Goal: Obtain resource: Obtain resource

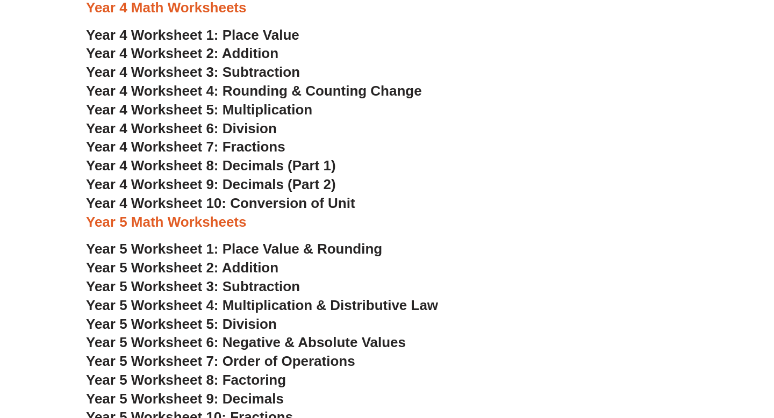
scroll to position [1600, 0]
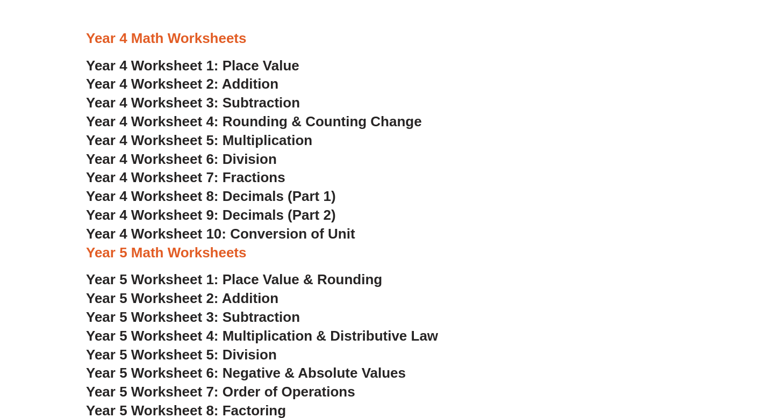
click at [241, 140] on span "Year 4 Worksheet 5: Multiplication" at bounding box center [199, 140] width 226 height 16
click at [232, 162] on span "Year 4 Worksheet 6: Division" at bounding box center [181, 159] width 191 height 16
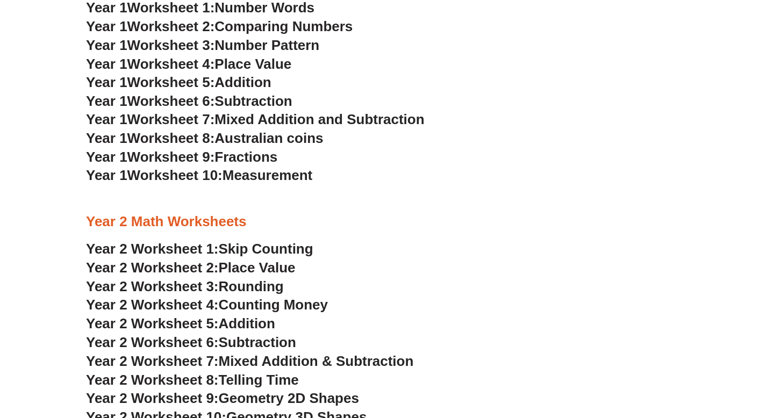
scroll to position [870, 0]
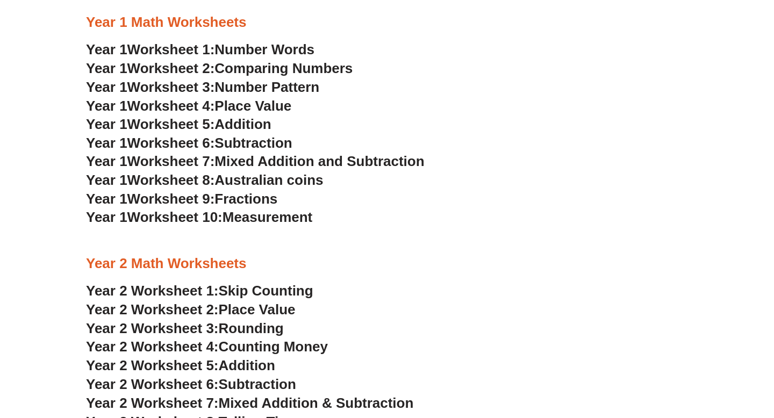
click at [307, 161] on span "Mixed Addition and Subtraction" at bounding box center [318, 161] width 209 height 16
click at [313, 218] on span "Measurement" at bounding box center [267, 217] width 90 height 16
click at [266, 72] on span "Comparing Numbers" at bounding box center [283, 68] width 138 height 16
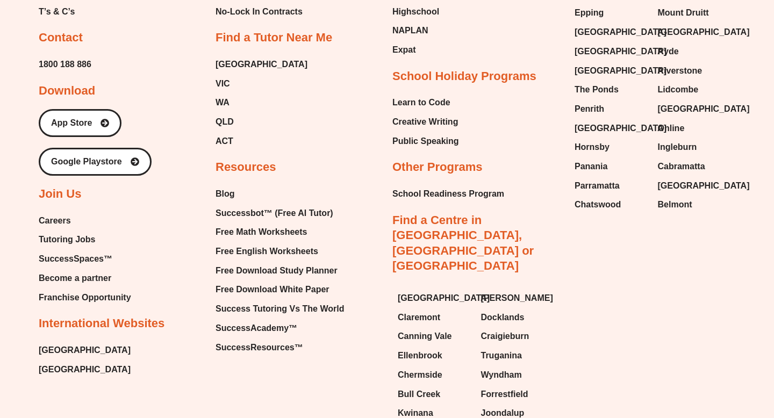
scroll to position [7203, 0]
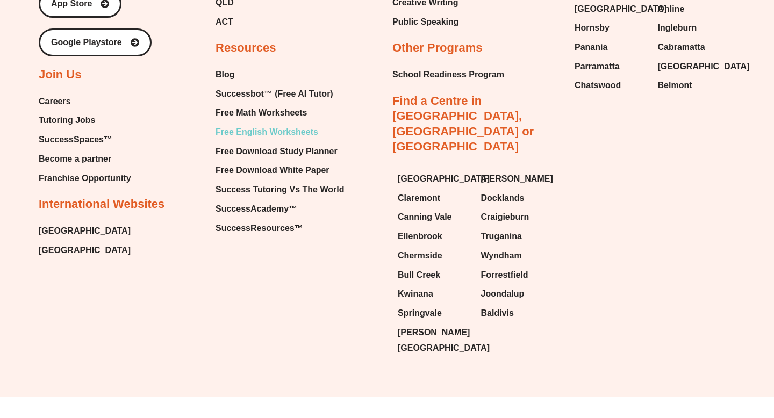
click at [269, 140] on span "Free English Worksheets" at bounding box center [266, 132] width 103 height 16
click at [266, 140] on span "Free English Worksheets" at bounding box center [266, 132] width 103 height 16
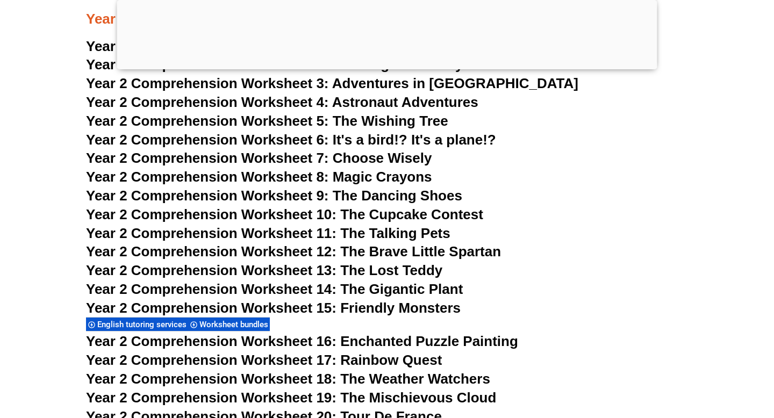
scroll to position [2579, 0]
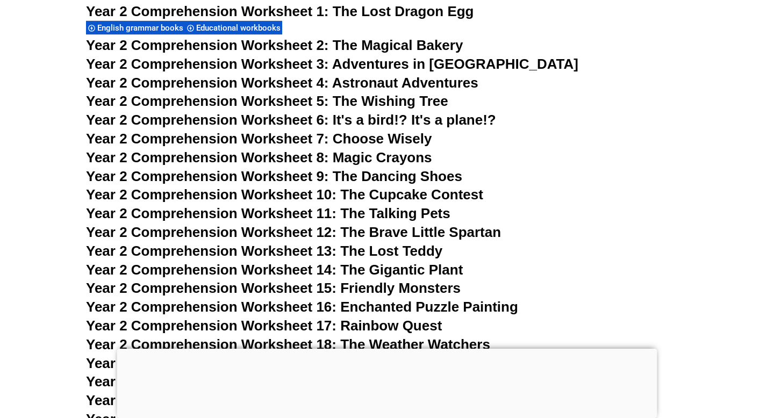
scroll to position [2806, 0]
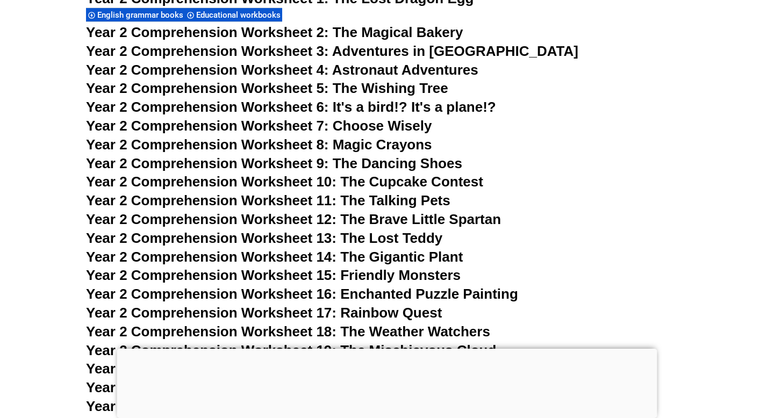
click at [411, 239] on span "Year 2 Comprehension Worksheet 13: The Lost Teddy" at bounding box center [264, 238] width 356 height 16
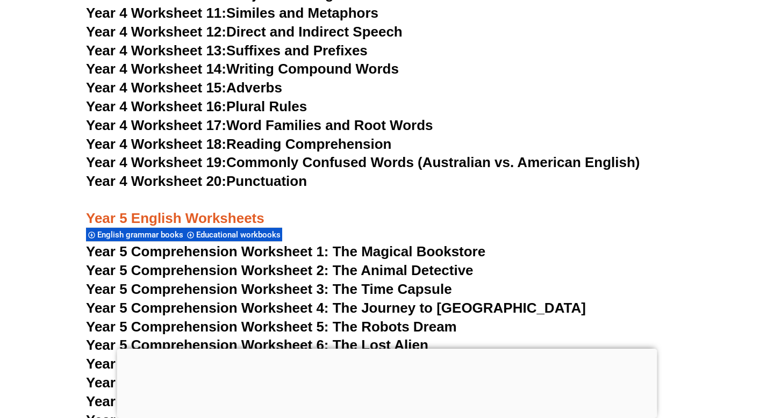
scroll to position [5274, 0]
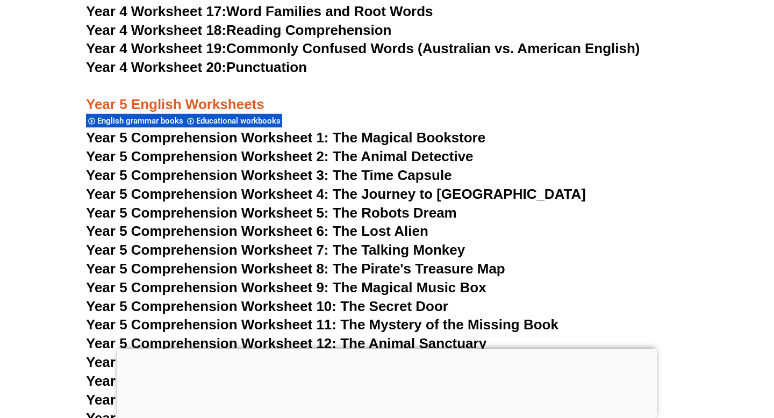
click at [387, 230] on span "Year 5 Comprehension Worksheet 6: The Lost Alien" at bounding box center [257, 231] width 342 height 16
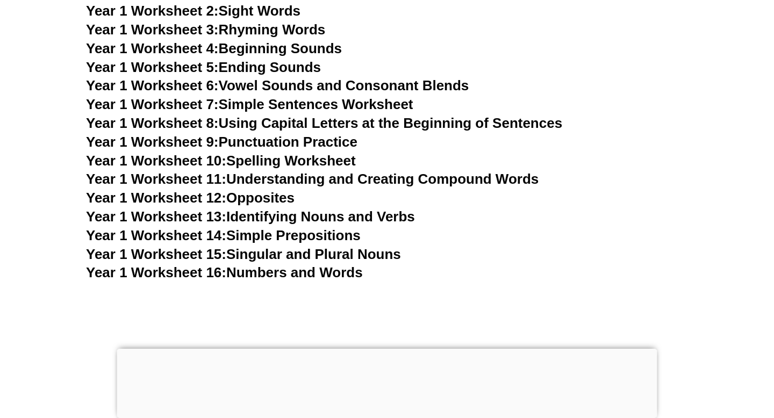
scroll to position [2172, 0]
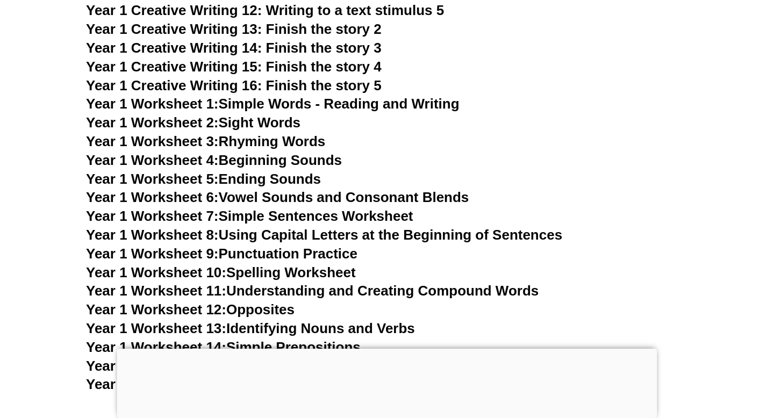
click at [315, 233] on link "Year 1 Worksheet 8: Using Capital Letters at the Beginning of Sentences" at bounding box center [324, 235] width 476 height 16
